Goal: Information Seeking & Learning: Learn about a topic

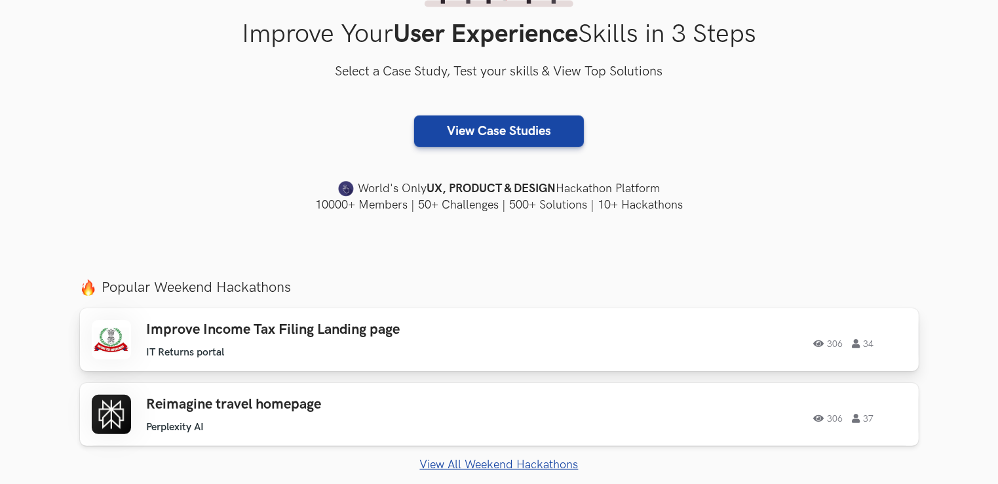
scroll to position [262, 0]
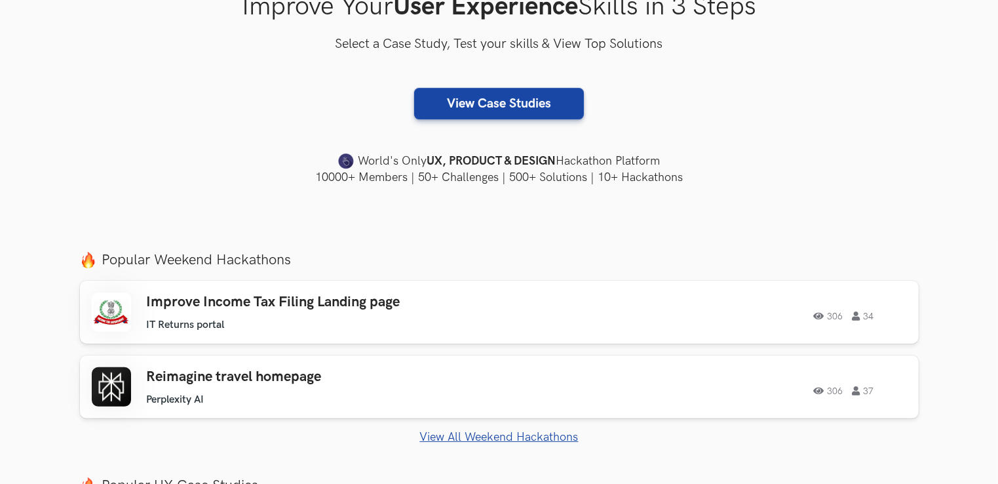
click at [485, 435] on link "View All Weekend Hackathons" at bounding box center [499, 437] width 839 height 14
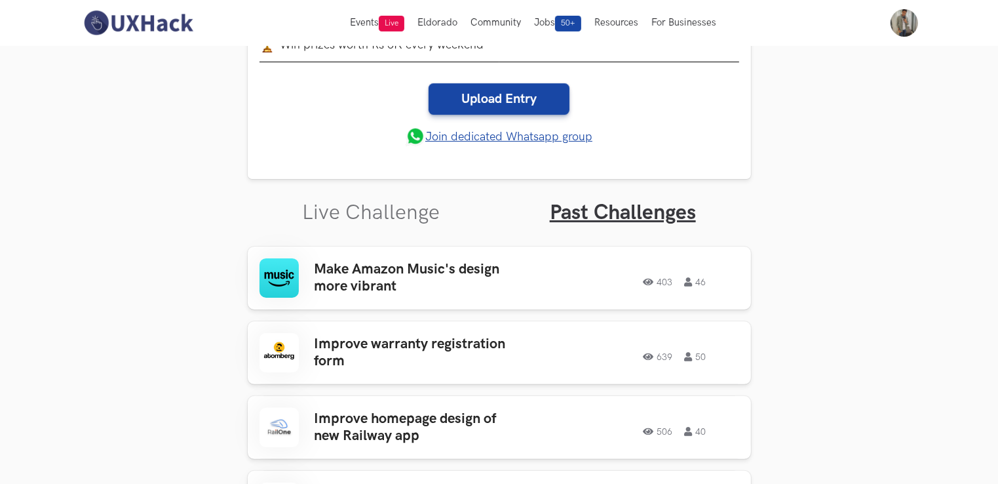
scroll to position [276, 0]
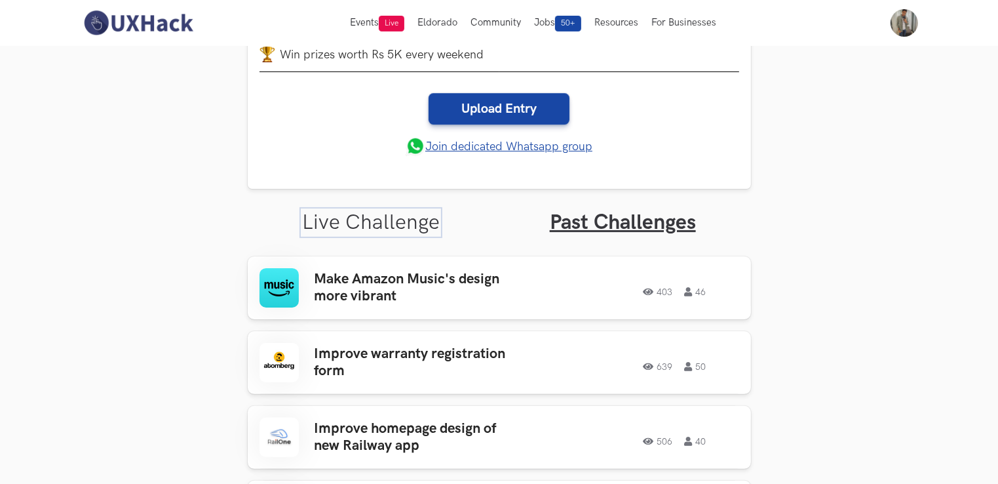
click at [366, 223] on link "Live Challenge" at bounding box center [371, 223] width 138 height 26
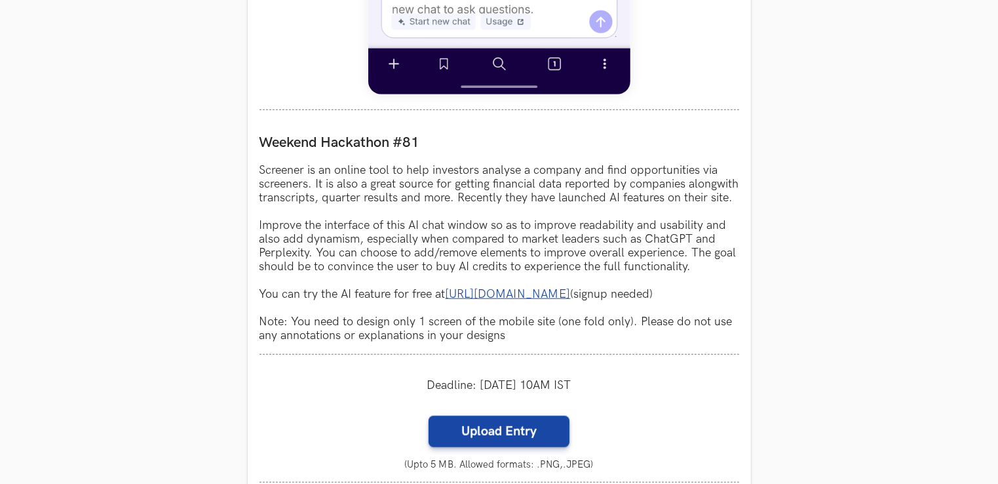
scroll to position [1128, 0]
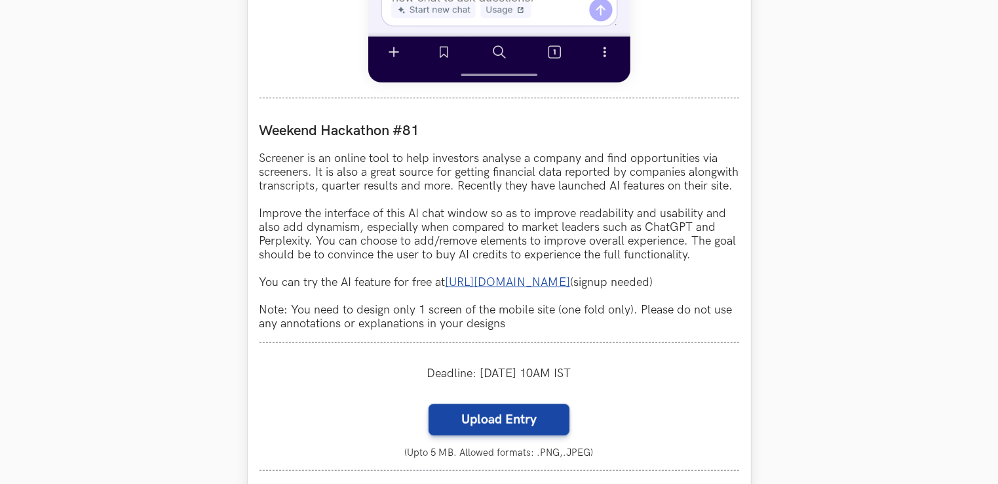
click at [501, 289] on link "[URL][DOMAIN_NAME]" at bounding box center [508, 282] width 125 height 14
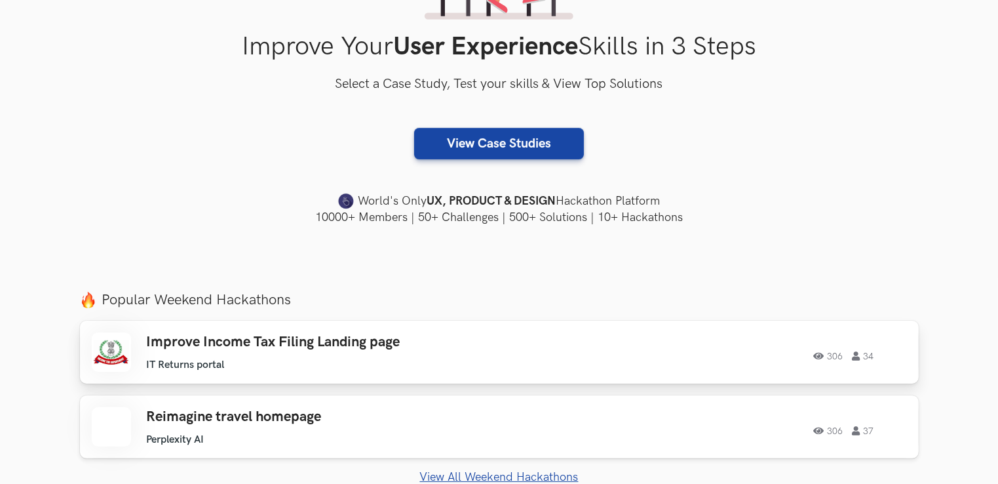
scroll to position [262, 0]
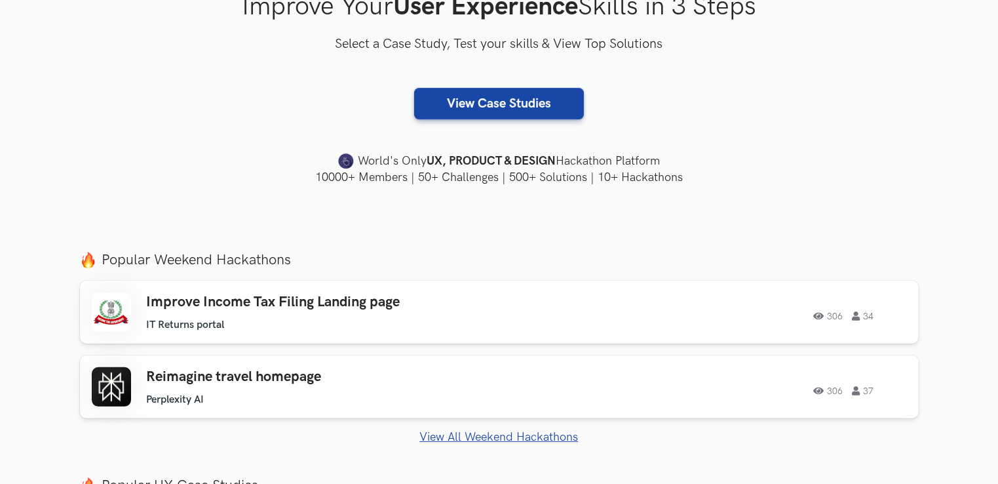
click at [475, 436] on link "View All Weekend Hackathons" at bounding box center [499, 437] width 839 height 14
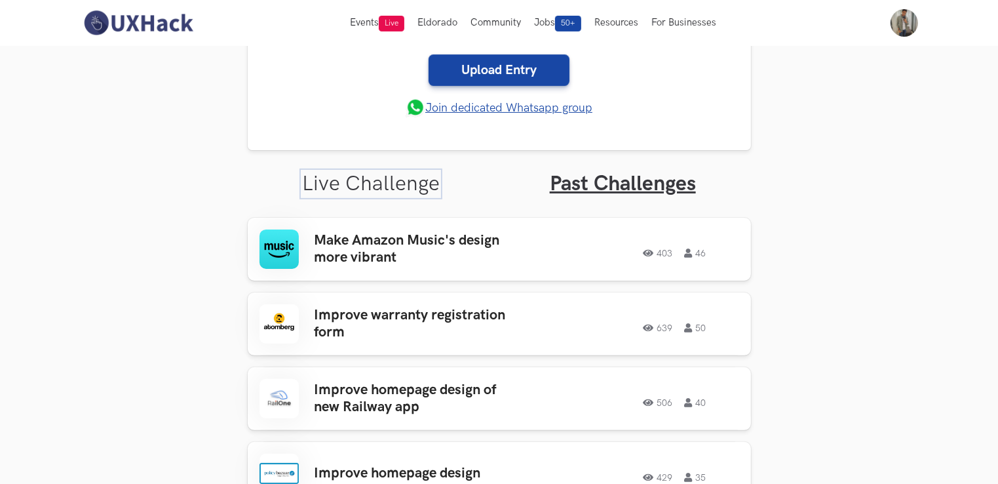
click at [383, 177] on link "Live Challenge" at bounding box center [371, 184] width 138 height 26
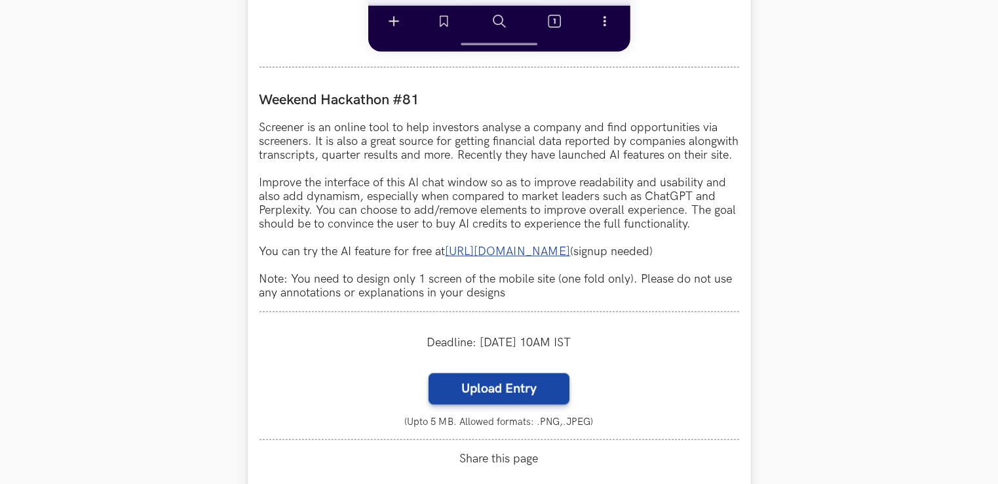
scroll to position [1166, 0]
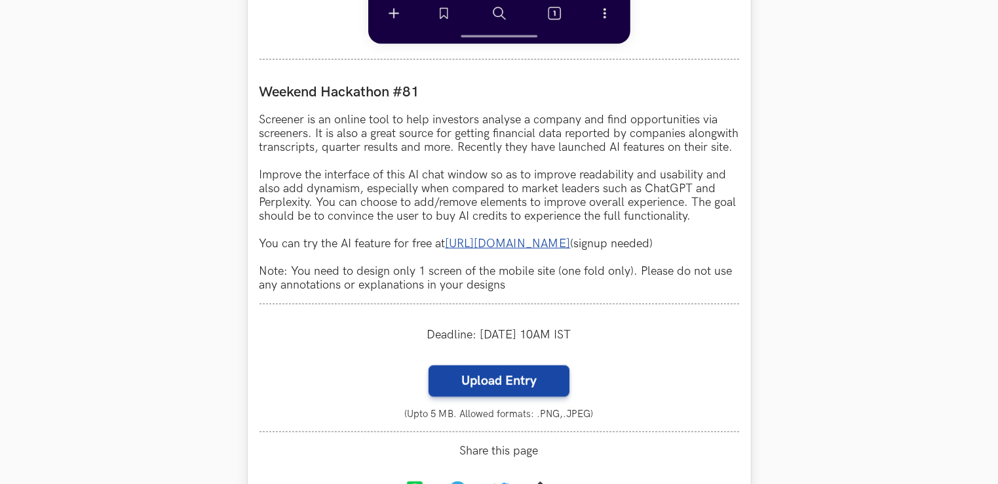
click at [560, 250] on link "[URL][DOMAIN_NAME]" at bounding box center [508, 244] width 125 height 14
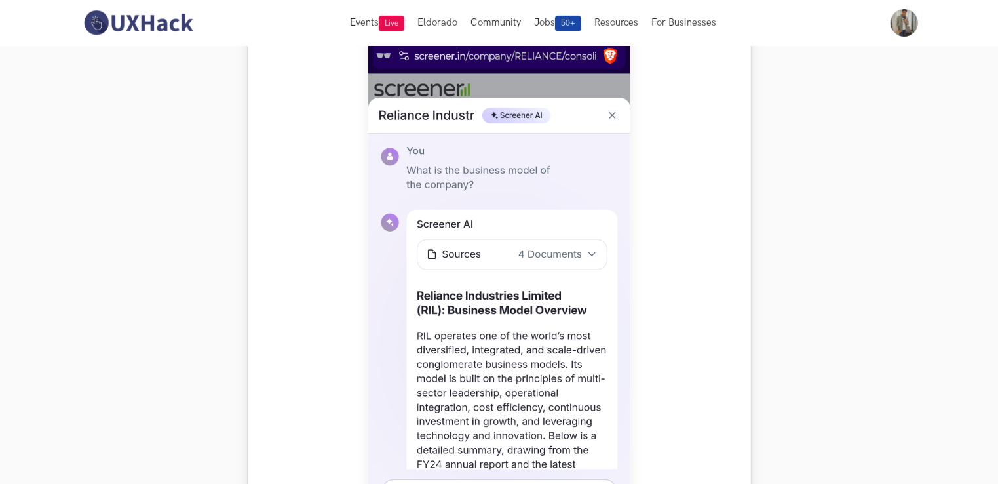
scroll to position [577, 0]
